Goal: Information Seeking & Learning: Learn about a topic

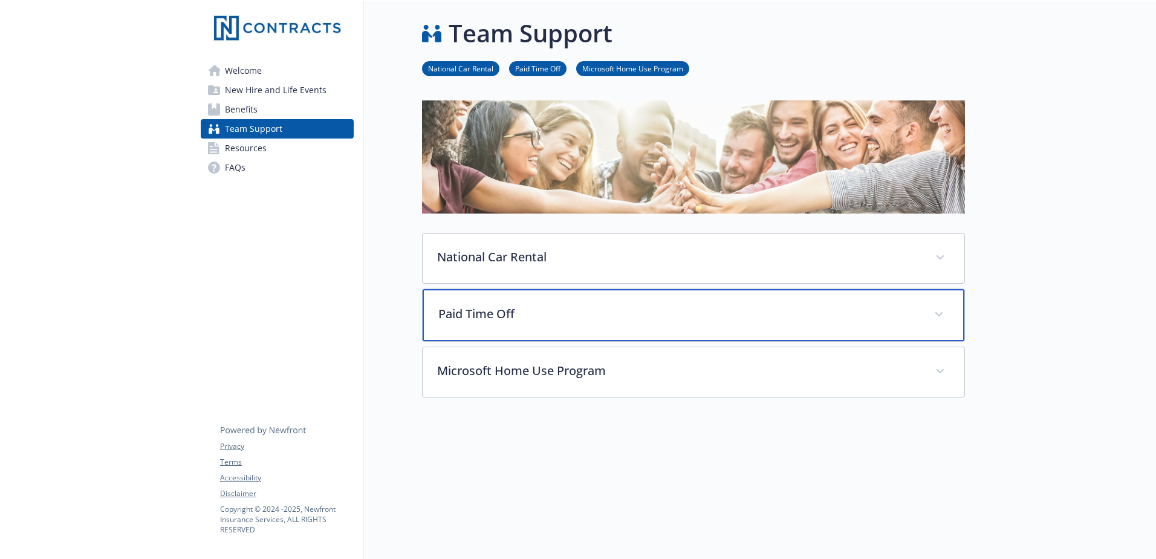
click at [552, 303] on div "Paid Time Off" at bounding box center [694, 315] width 542 height 52
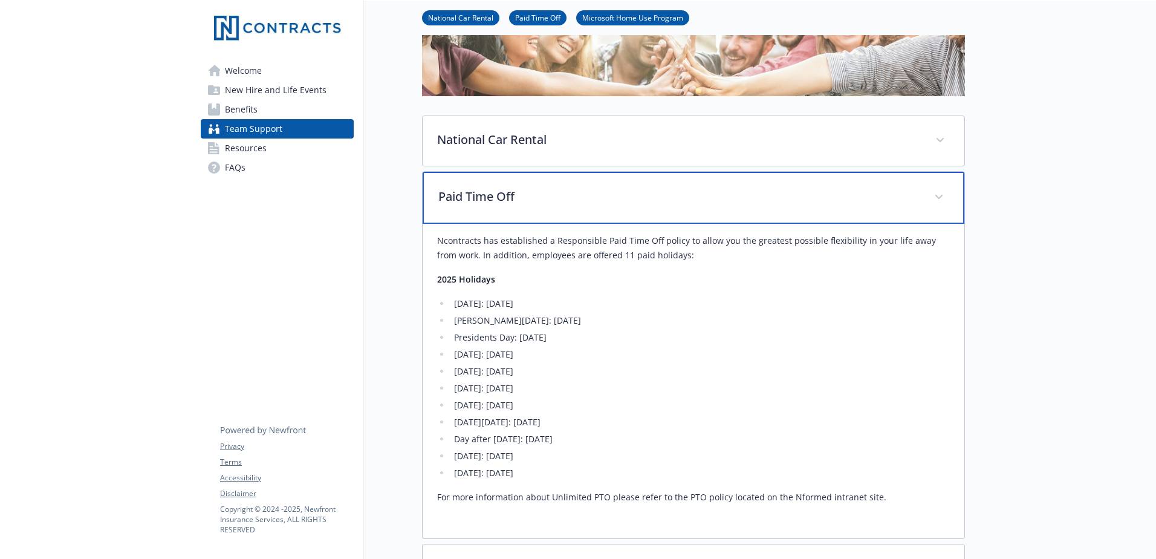
scroll to position [121, 0]
